Goal: Communication & Community: Share content

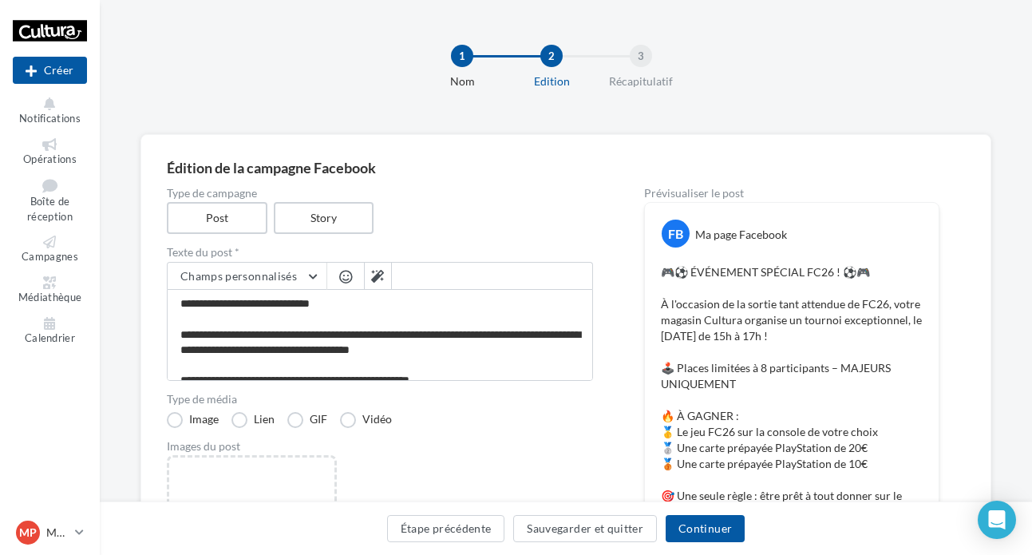
scroll to position [217, 0]
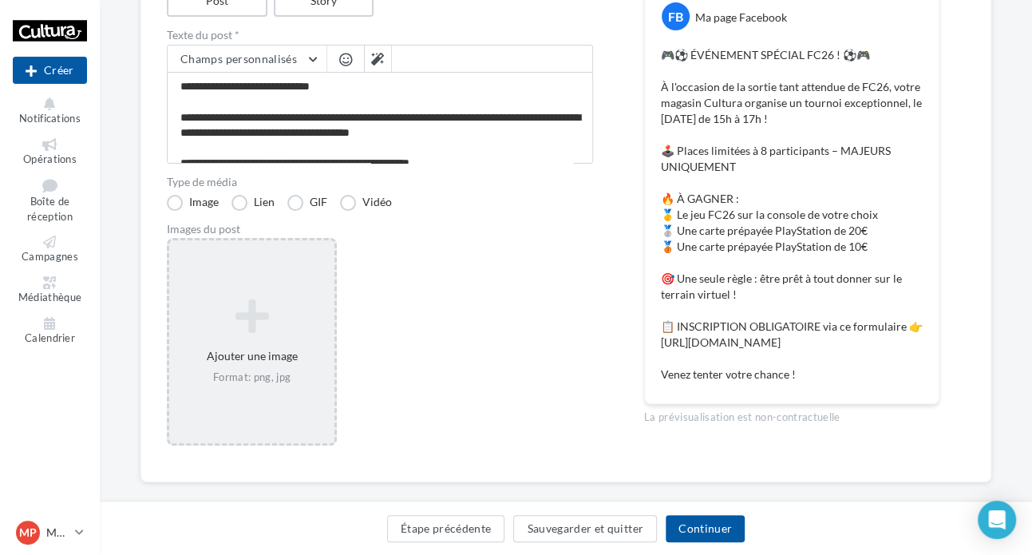
click at [277, 334] on icon at bounding box center [252, 316] width 153 height 38
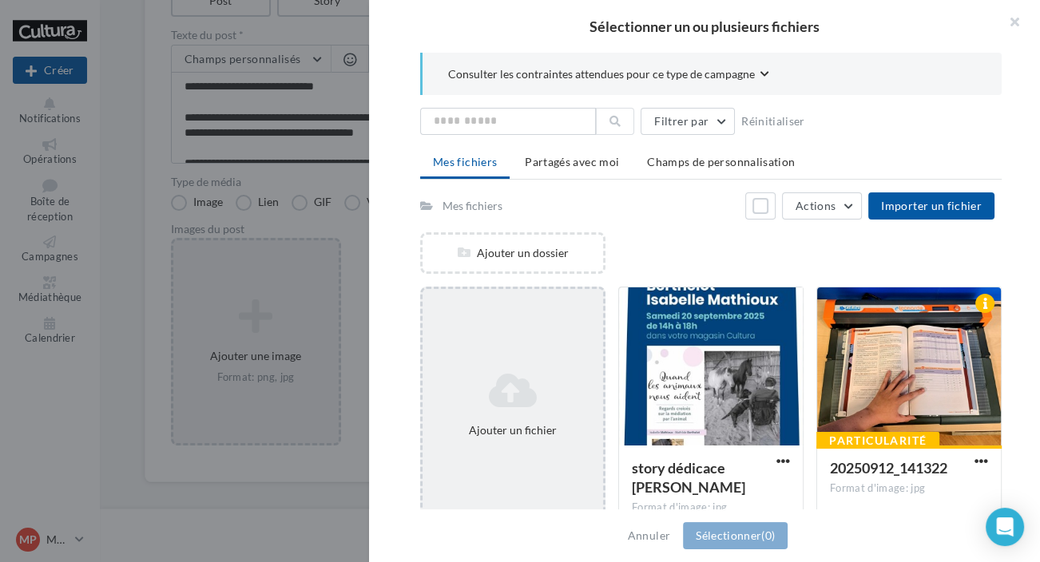
click at [491, 363] on div "Ajouter un fichier" at bounding box center [512, 405] width 185 height 236
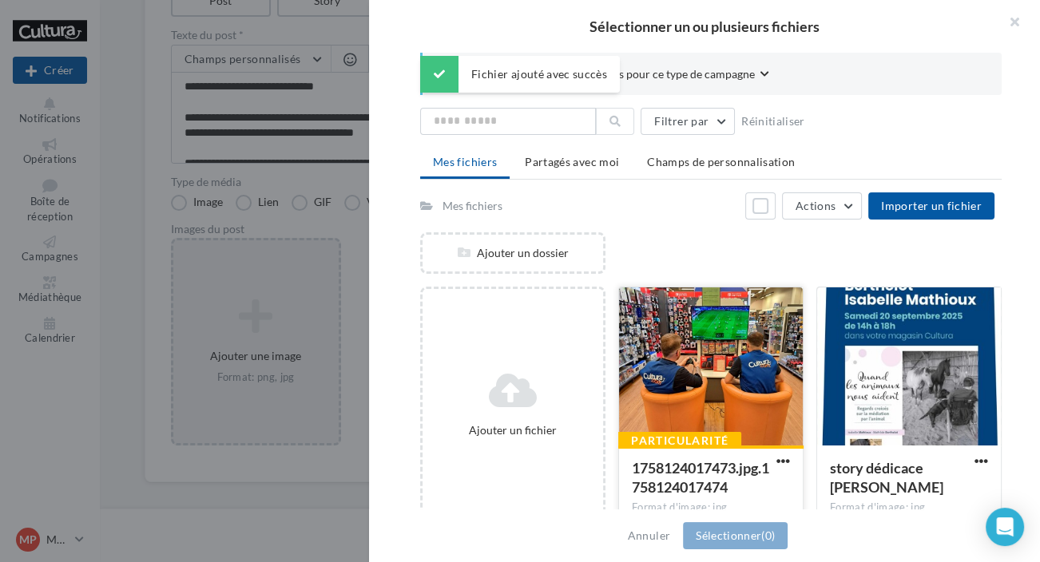
click at [779, 386] on div at bounding box center [711, 367] width 184 height 160
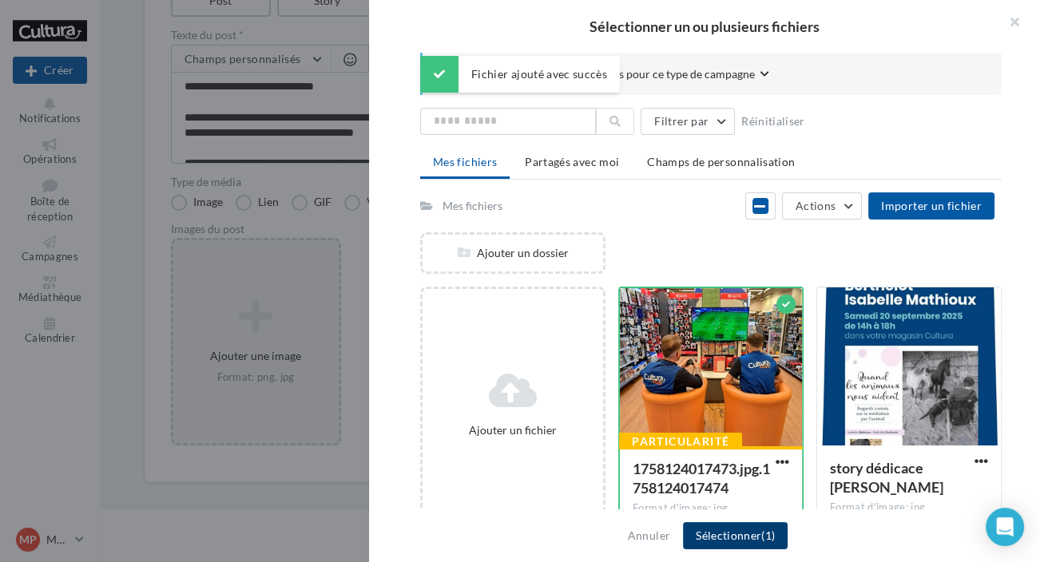
click at [747, 541] on button "Sélectionner (1)" at bounding box center [735, 535] width 105 height 27
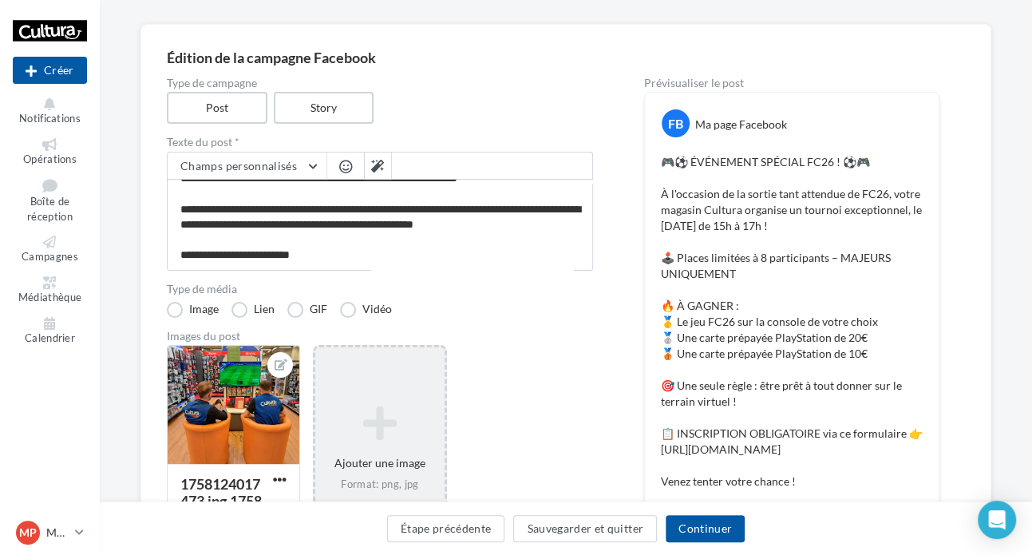
scroll to position [0, 0]
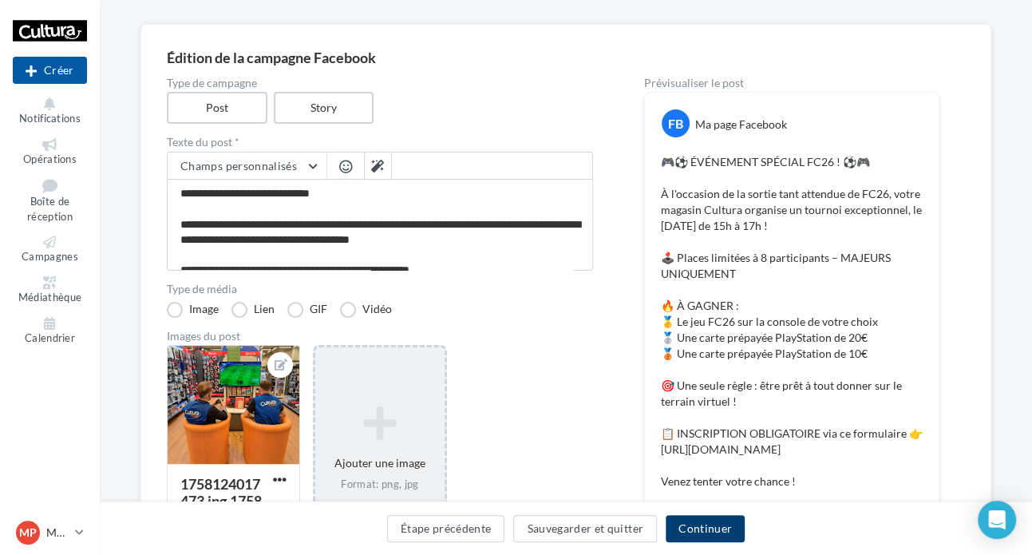
click at [725, 520] on button "Continuer" at bounding box center [705, 528] width 79 height 27
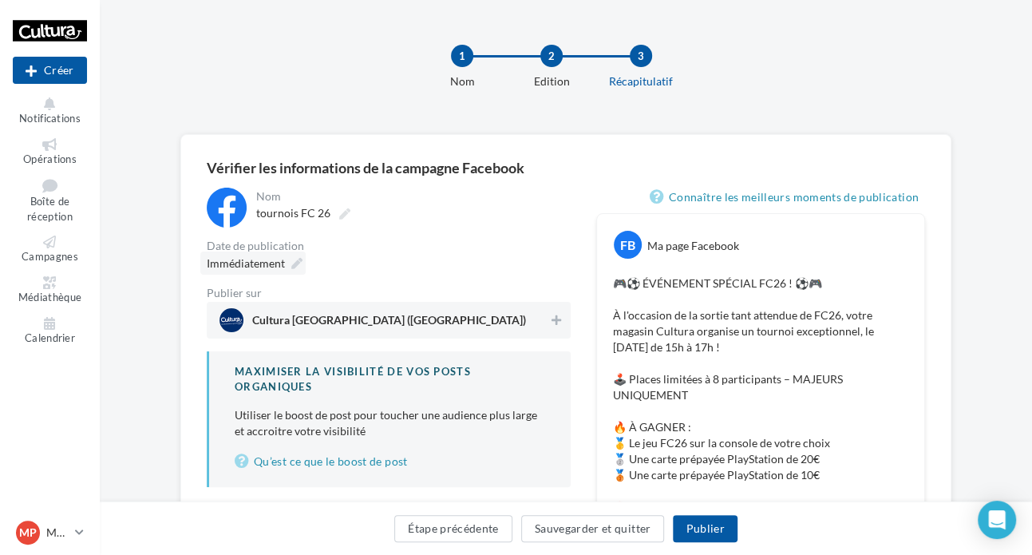
click at [265, 265] on span "Immédiatement" at bounding box center [246, 263] width 78 height 14
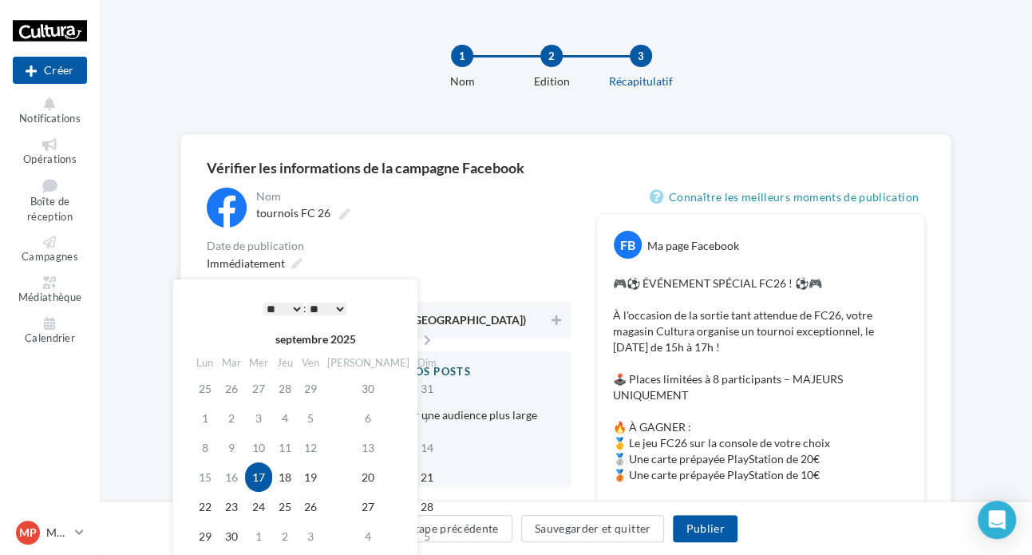
click at [273, 311] on select "* * * * * * * * * * ** ** ** ** ** ** ** ** ** ** ** ** ** **" at bounding box center [284, 309] width 40 height 13
click at [423, 256] on div "Immédiatement" at bounding box center [389, 263] width 364 height 23
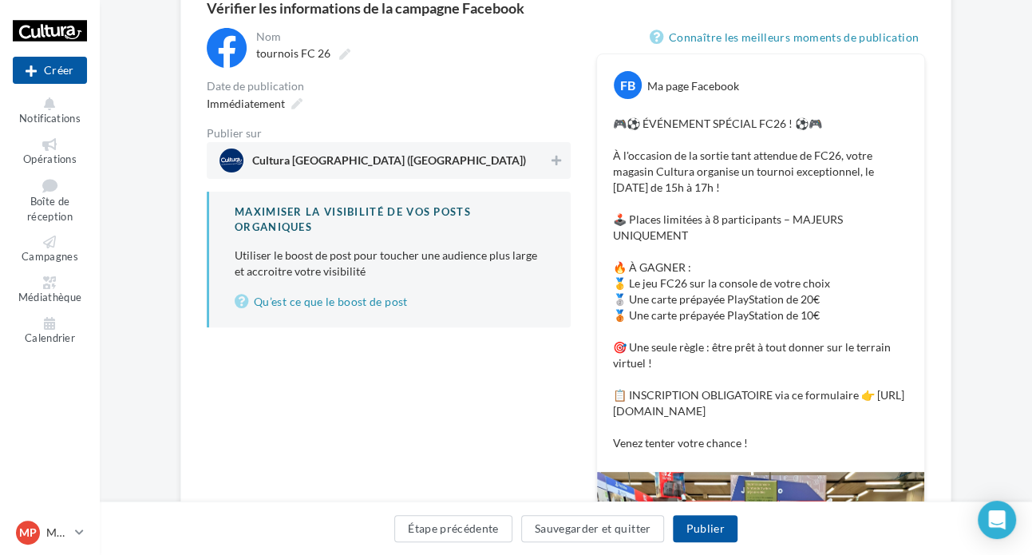
scroll to position [72, 0]
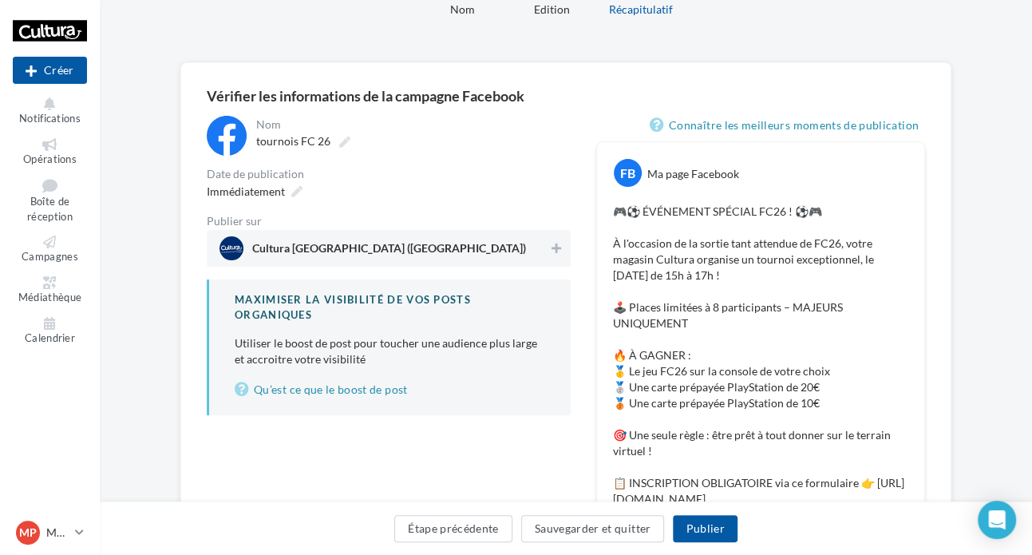
click at [567, 242] on div "Cultura [GEOGRAPHIC_DATA] ([GEOGRAPHIC_DATA])" at bounding box center [389, 248] width 364 height 37
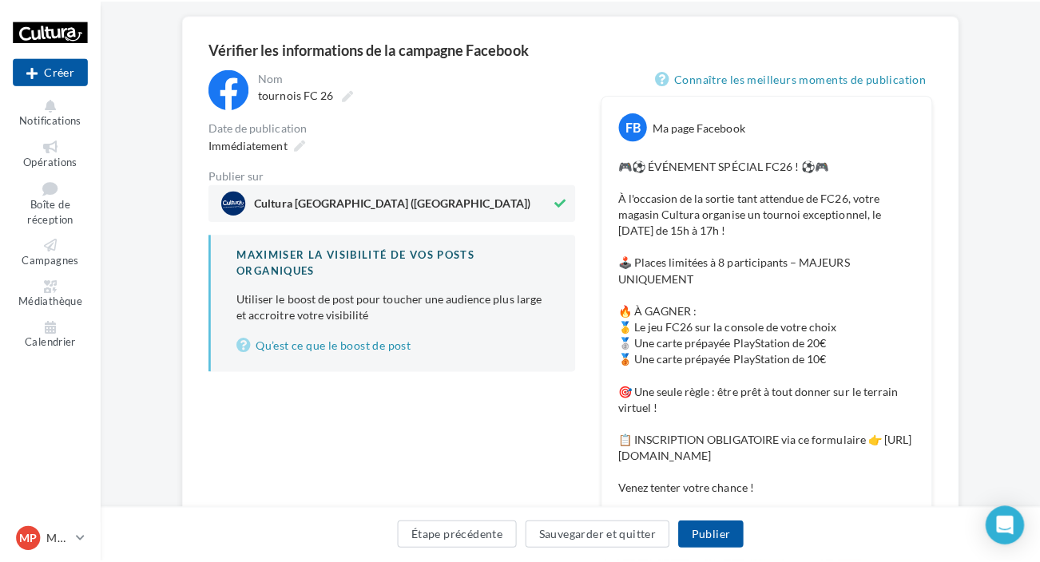
scroll to position [145, 0]
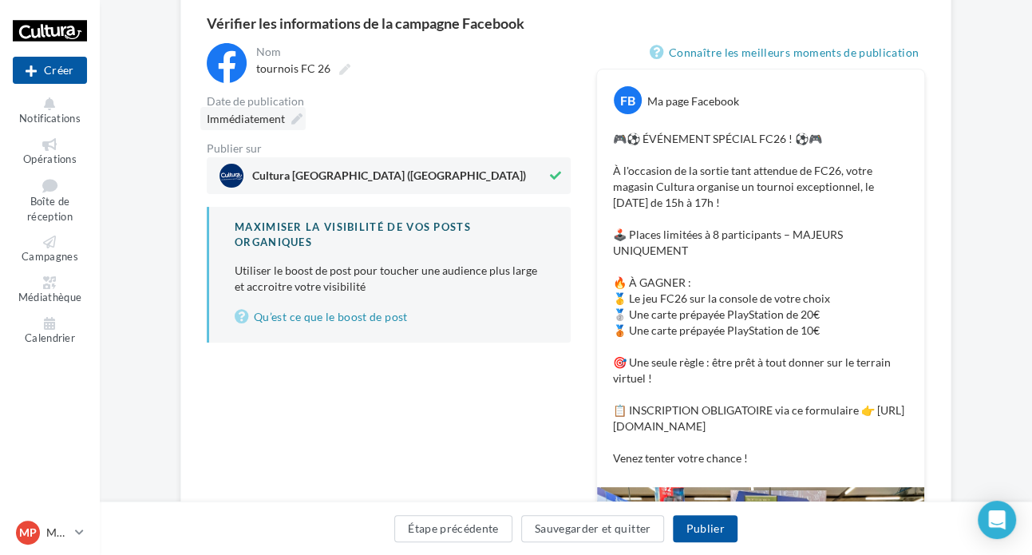
click at [293, 123] on icon at bounding box center [296, 118] width 11 height 11
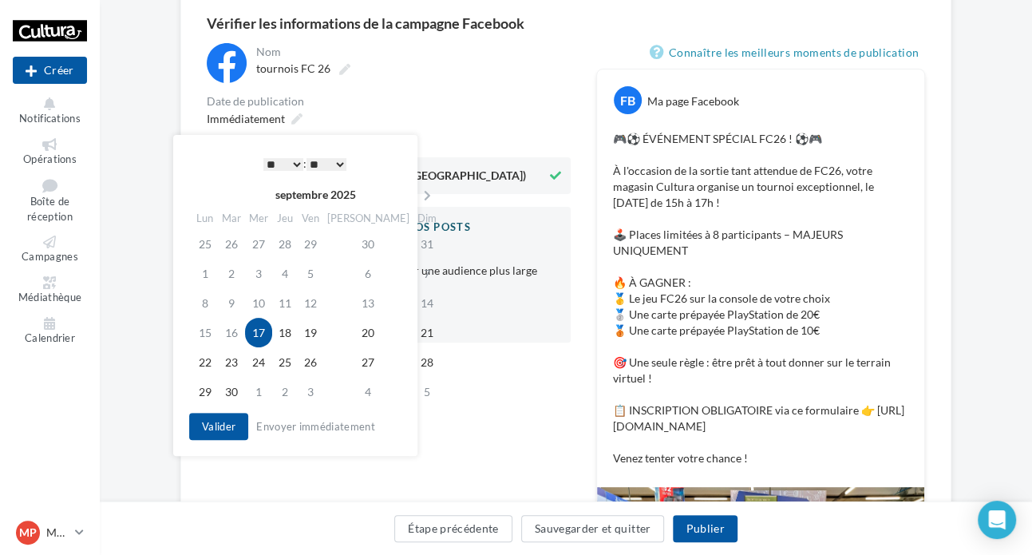
click at [275, 164] on select "* * * * * * * * * * ** ** ** ** ** ** ** ** ** ** ** ** ** **" at bounding box center [284, 164] width 40 height 13
click at [335, 158] on select "** ** ** ** ** **" at bounding box center [327, 164] width 40 height 13
click at [226, 429] on button "Valider" at bounding box center [218, 426] width 59 height 27
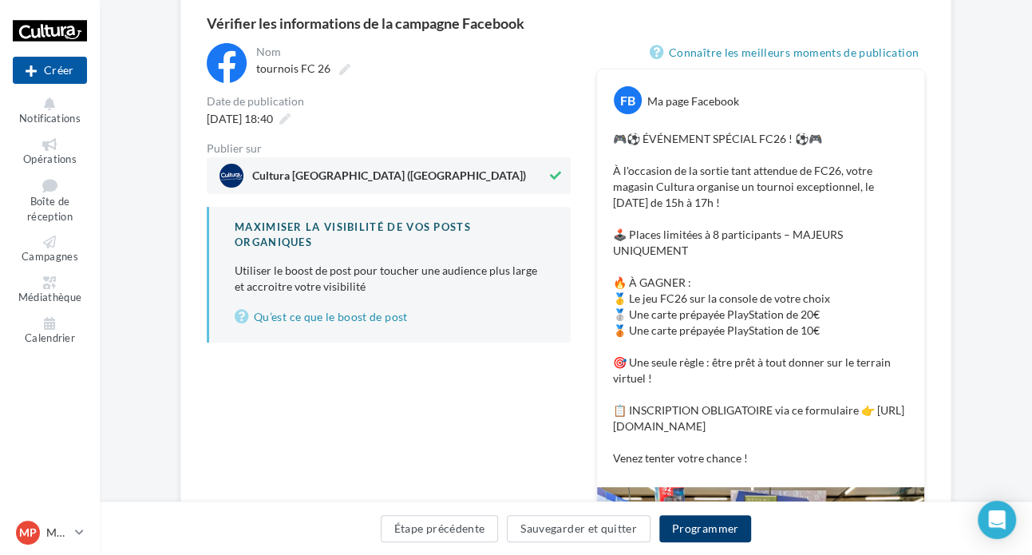
click at [697, 521] on button "Programmer" at bounding box center [706, 528] width 93 height 27
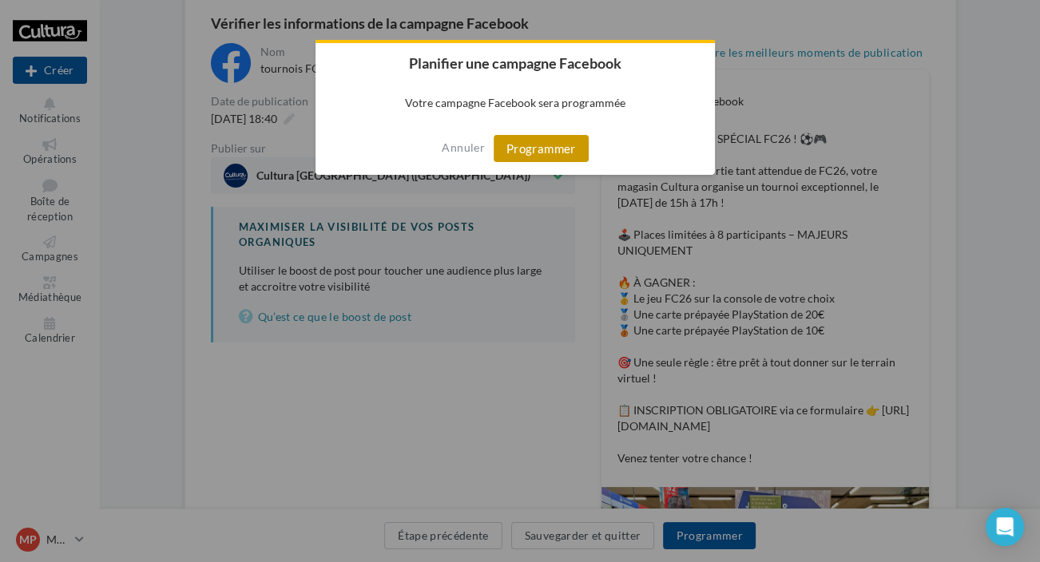
click at [522, 148] on button "Programmer" at bounding box center [540, 148] width 95 height 27
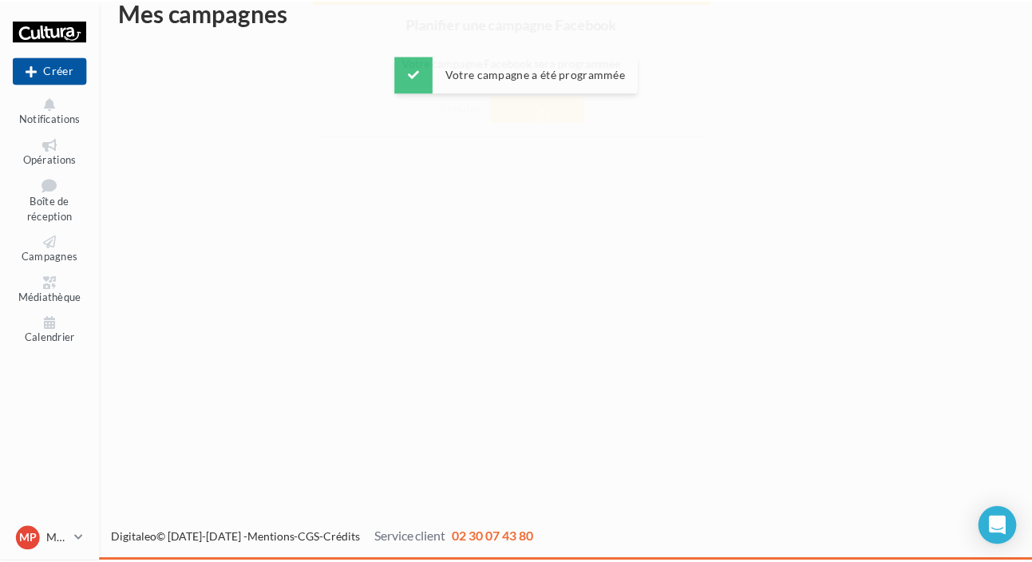
scroll to position [25, 0]
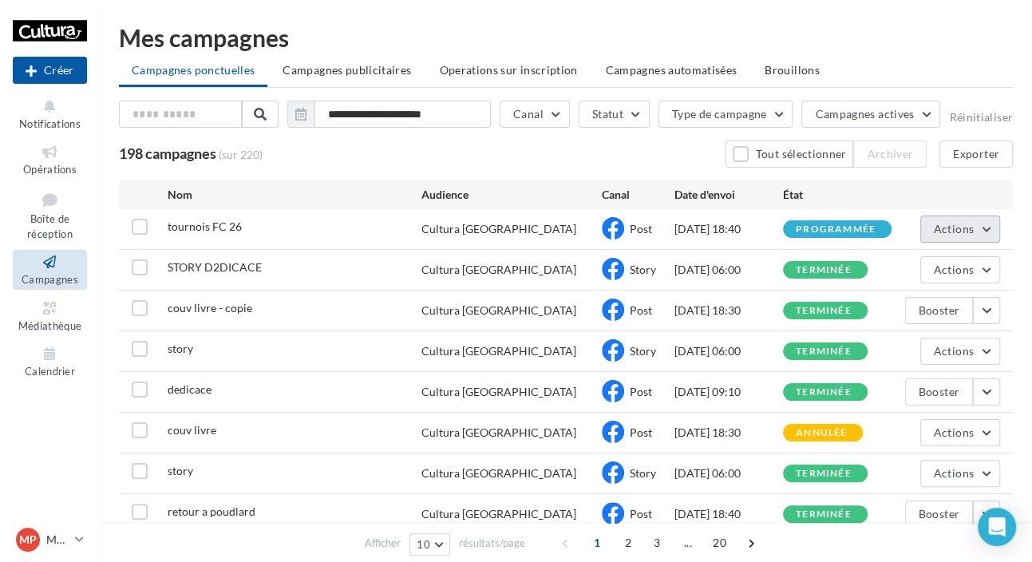
click at [958, 234] on span "Actions" at bounding box center [954, 229] width 40 height 14
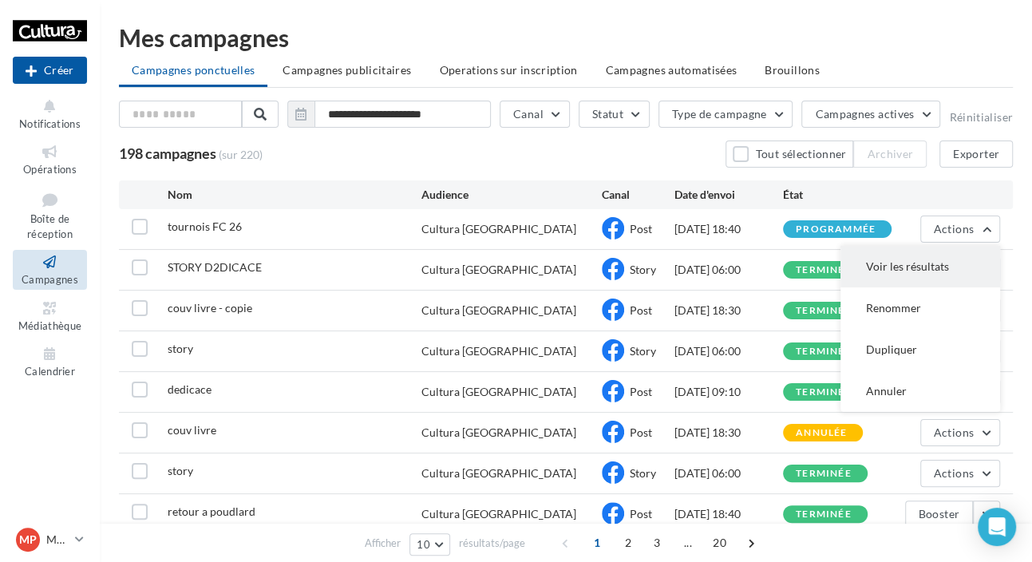
click at [909, 272] on button "Voir les résultats" at bounding box center [921, 267] width 160 height 42
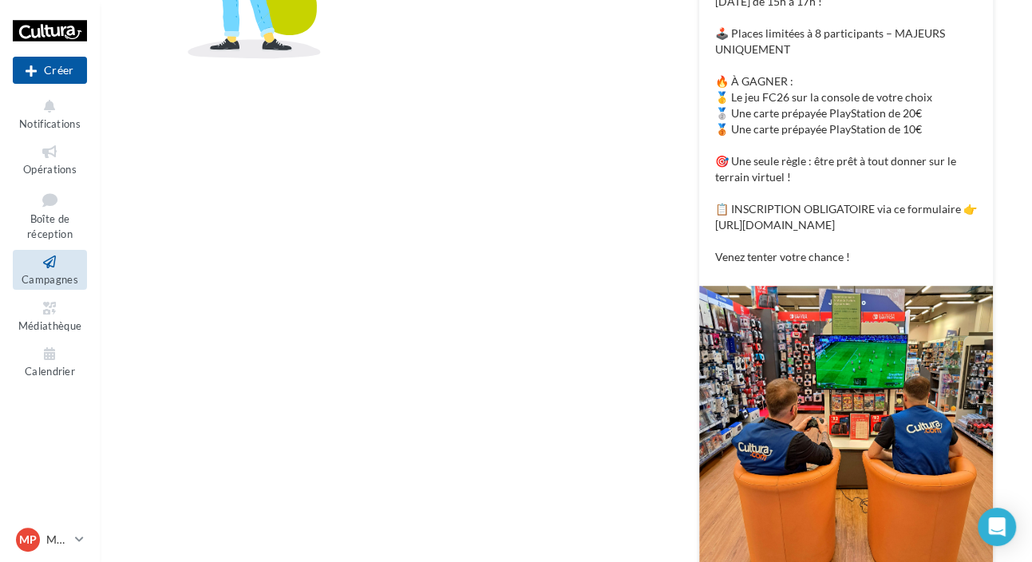
scroll to position [313, 0]
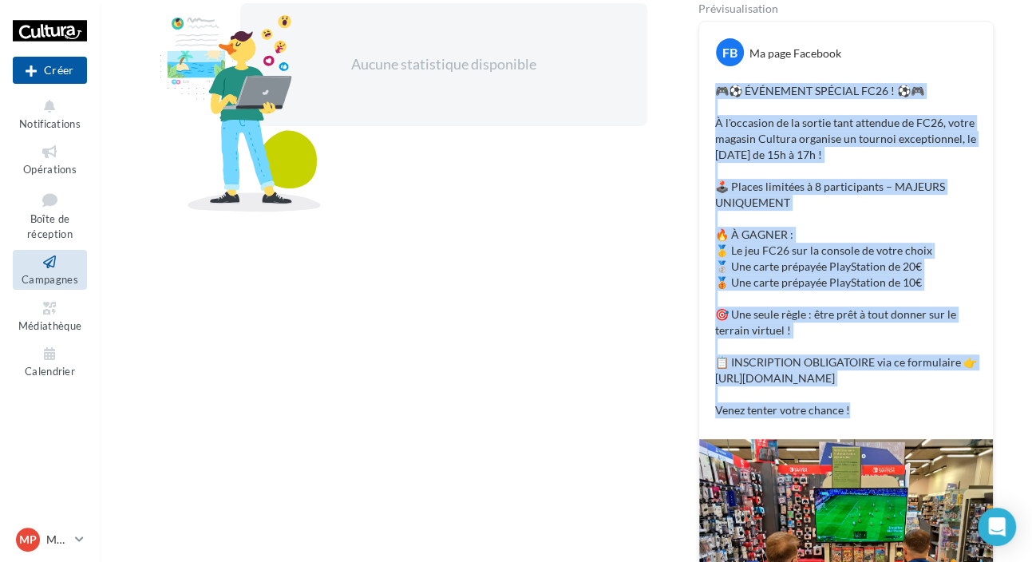
drag, startPoint x: 887, startPoint y: 420, endPoint x: 699, endPoint y: 75, distance: 393.1
click at [699, 75] on div "FB Ma page Facebook 🎮⚽ ÉVÉNEMENT SPÉCIAL FC26 ! ⚽🎮 À l'occasion de la sortie ta…" at bounding box center [846, 231] width 294 height 418
copy p "🎮⚽ ÉVÉNEMENT SPÉCIAL FC26 ! ⚽🎮 À l'occasion de la sortie tant attendue de FC26,…"
